Goal: Check status: Check status

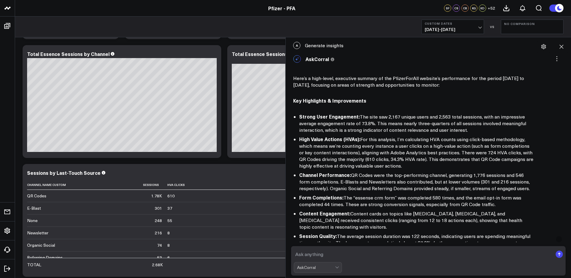
scroll to position [1055, 0]
